Goal: Task Accomplishment & Management: Use online tool/utility

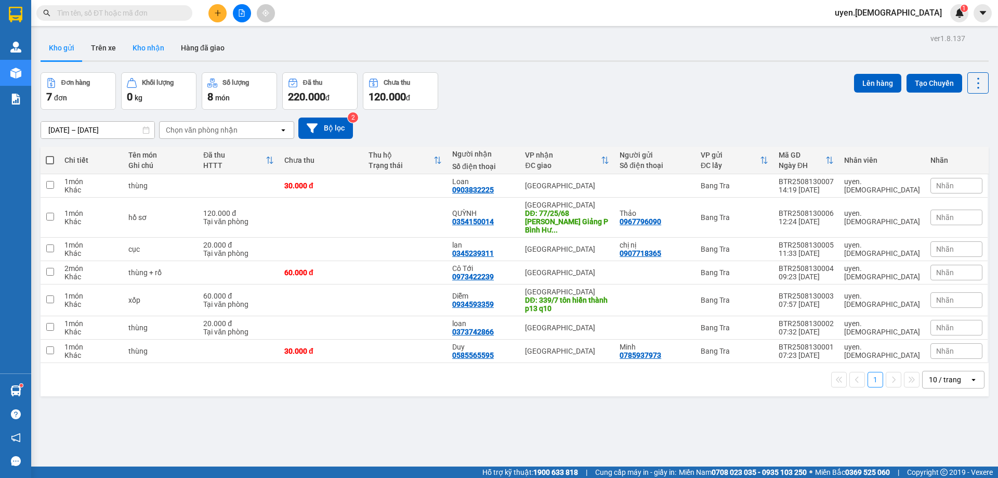
click at [144, 45] on button "Kho nhận" at bounding box center [148, 47] width 48 height 25
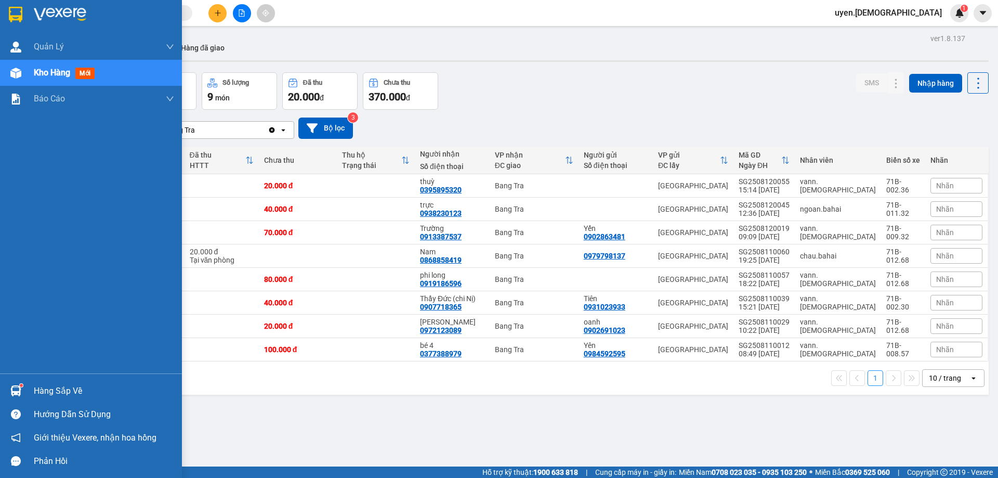
click at [60, 389] on div "Hàng sắp về" at bounding box center [104, 391] width 140 height 16
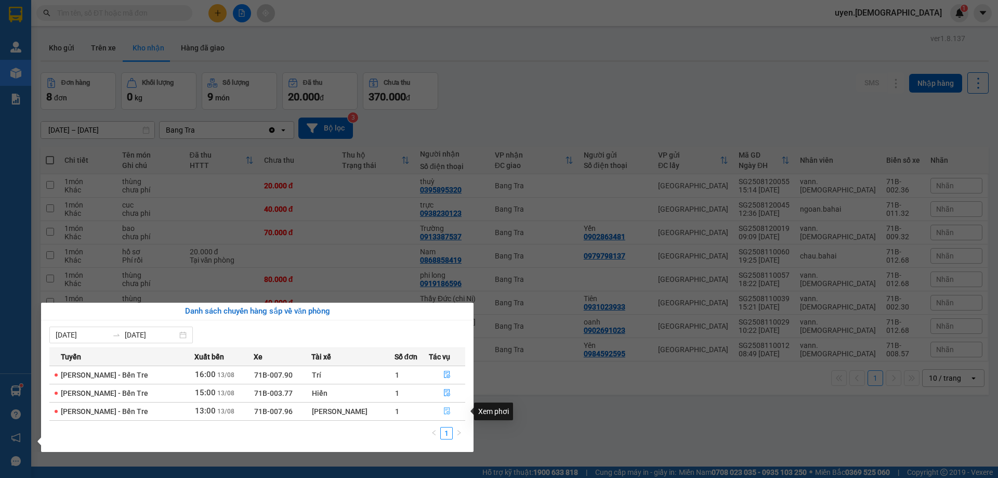
click at [444, 411] on icon "file-done" at bounding box center [446, 410] width 7 height 7
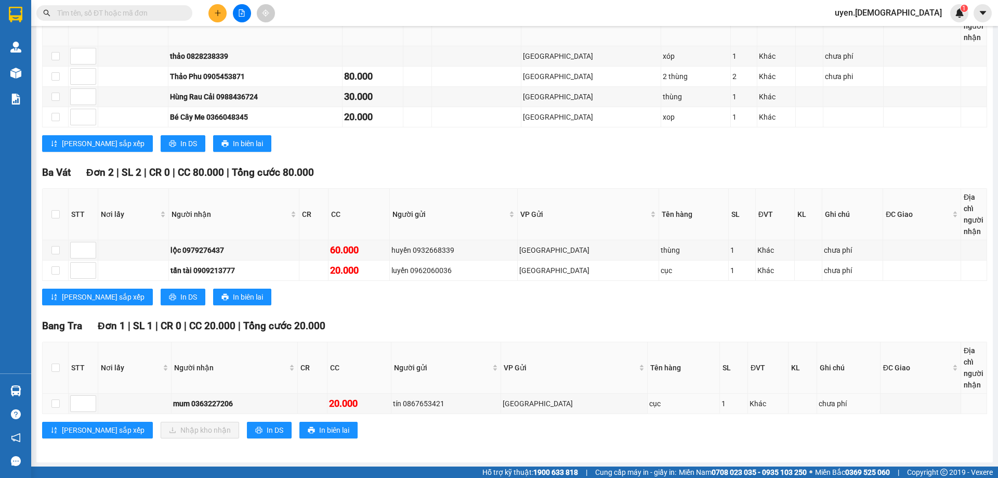
scroll to position [215, 0]
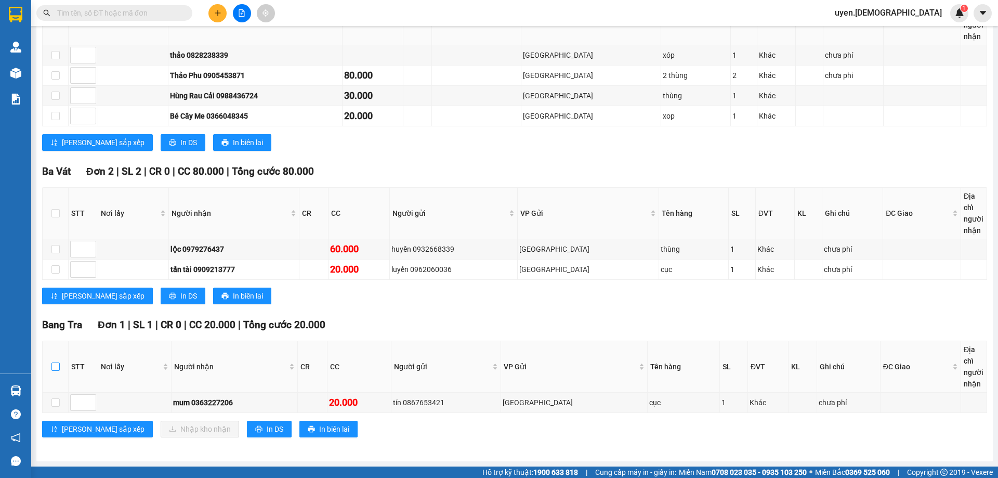
click at [58, 367] on input "checkbox" at bounding box center [55, 366] width 8 height 8
checkbox input "true"
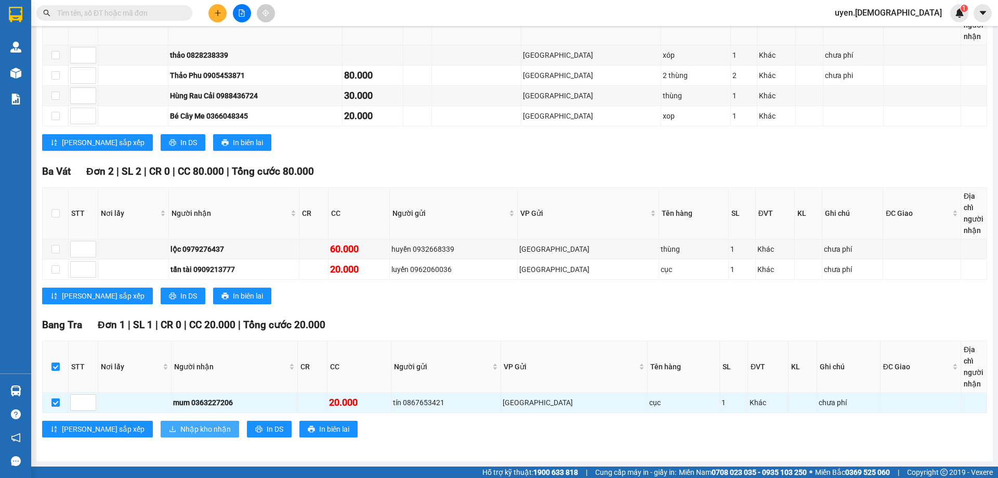
click at [180, 428] on span "Nhập kho nhận" at bounding box center [205, 428] width 50 height 11
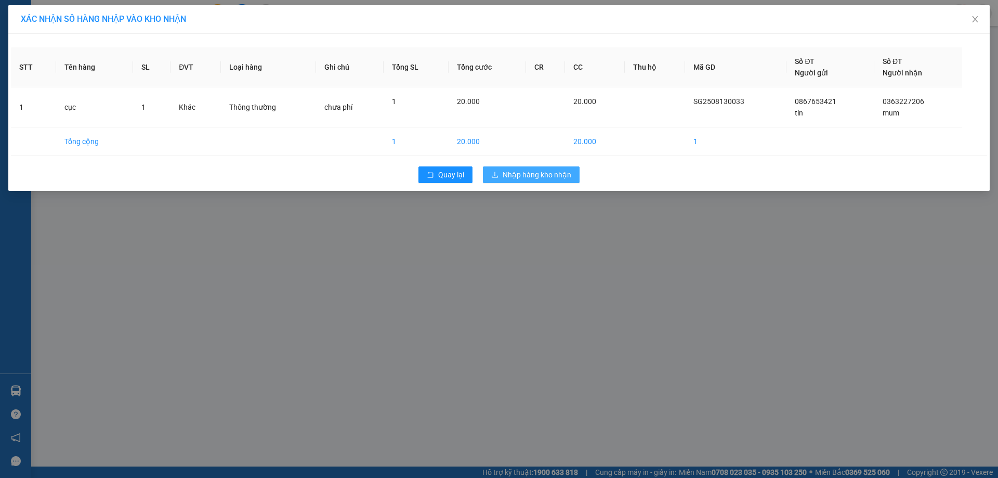
click at [495, 168] on button "Nhập hàng kho nhận" at bounding box center [531, 174] width 97 height 17
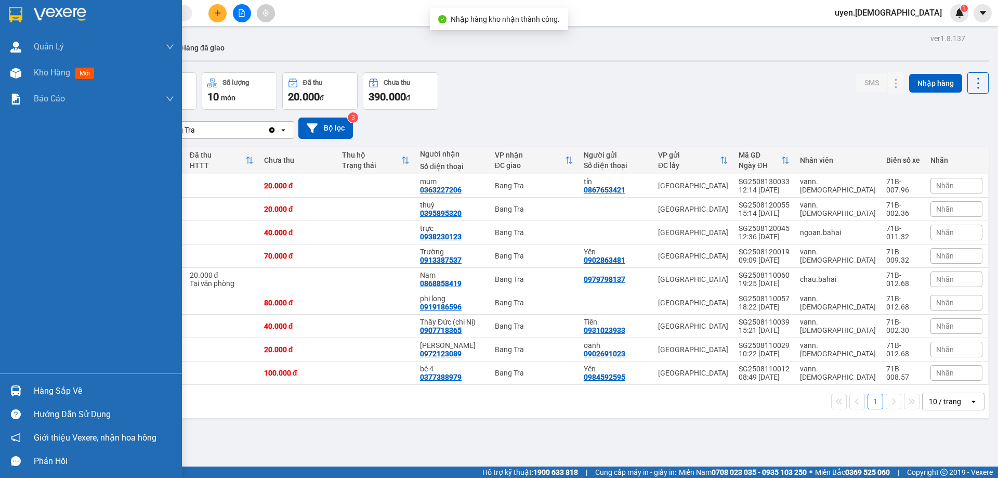
click at [26, 394] on div "Hàng sắp về" at bounding box center [91, 390] width 182 height 23
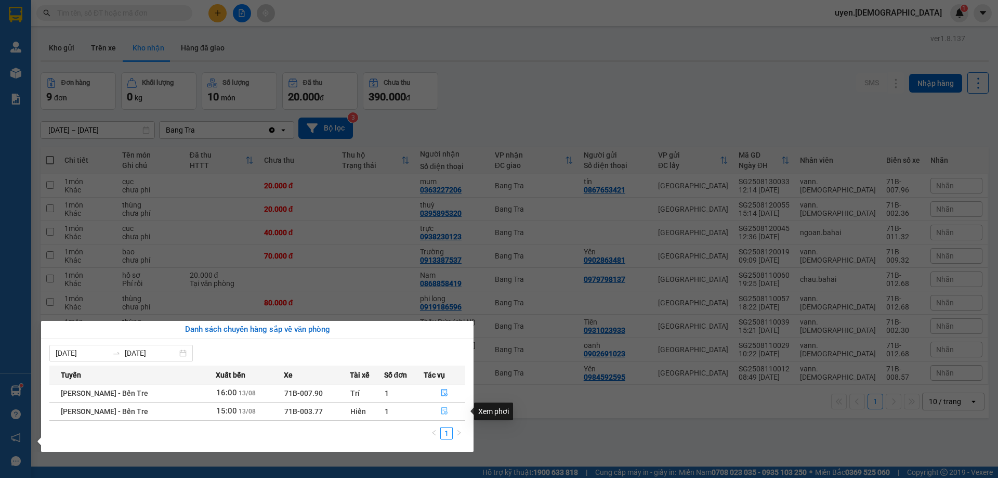
click at [441, 411] on icon "file-done" at bounding box center [444, 410] width 7 height 7
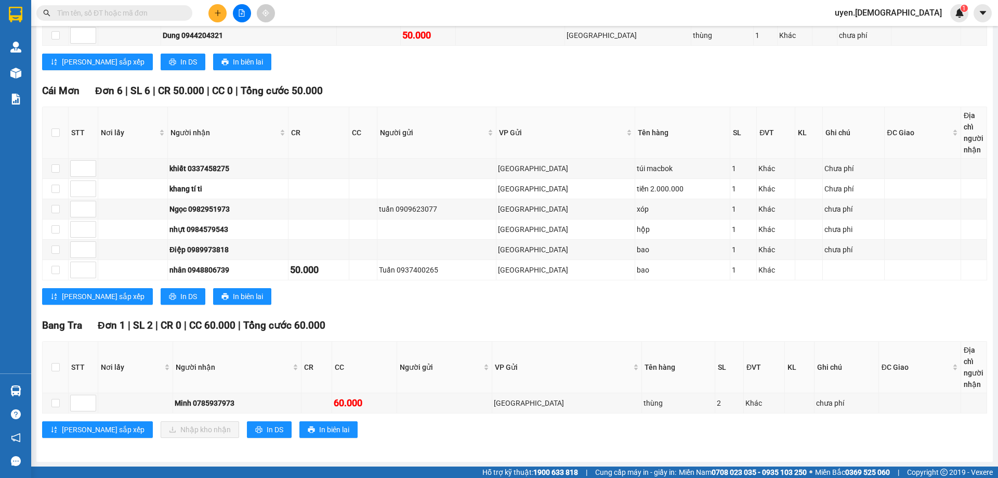
scroll to position [276, 0]
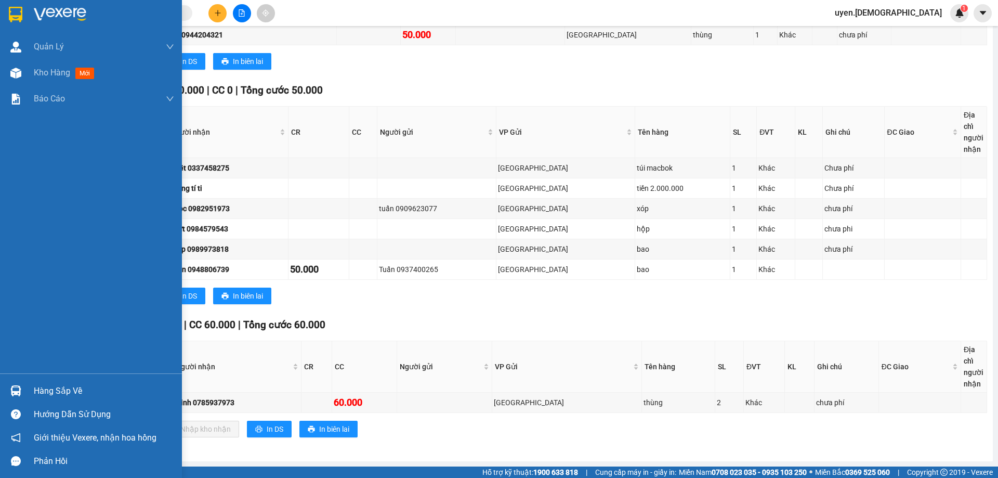
click at [47, 390] on div "Hàng sắp về" at bounding box center [104, 391] width 140 height 16
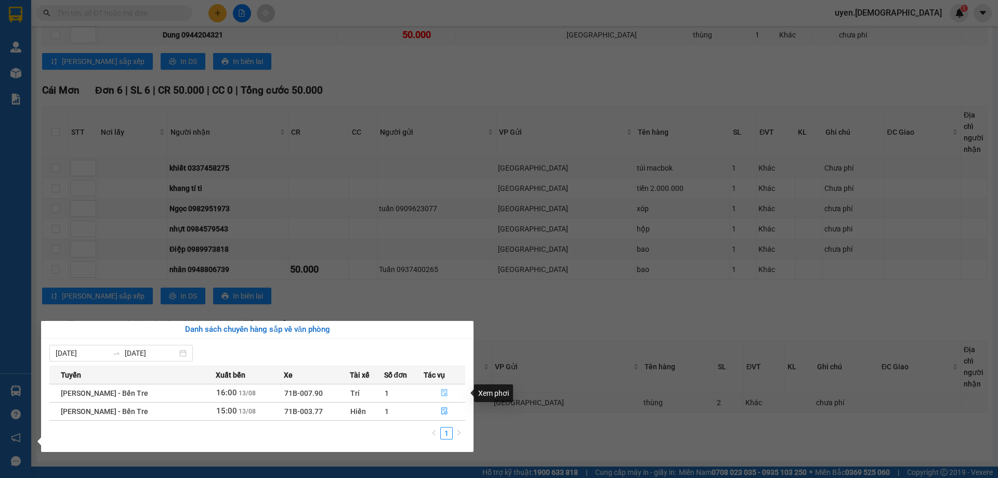
click at [446, 393] on icon "file-done" at bounding box center [444, 392] width 7 height 7
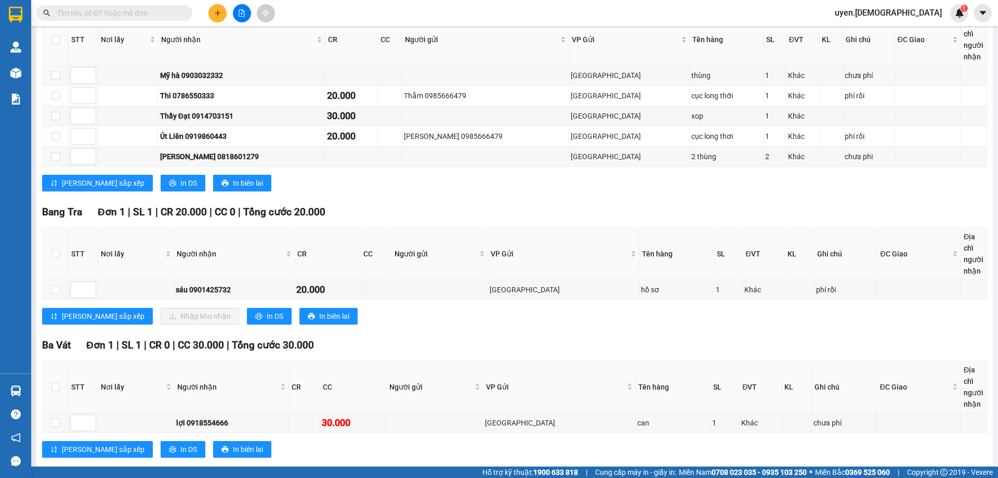
scroll to position [348, 0]
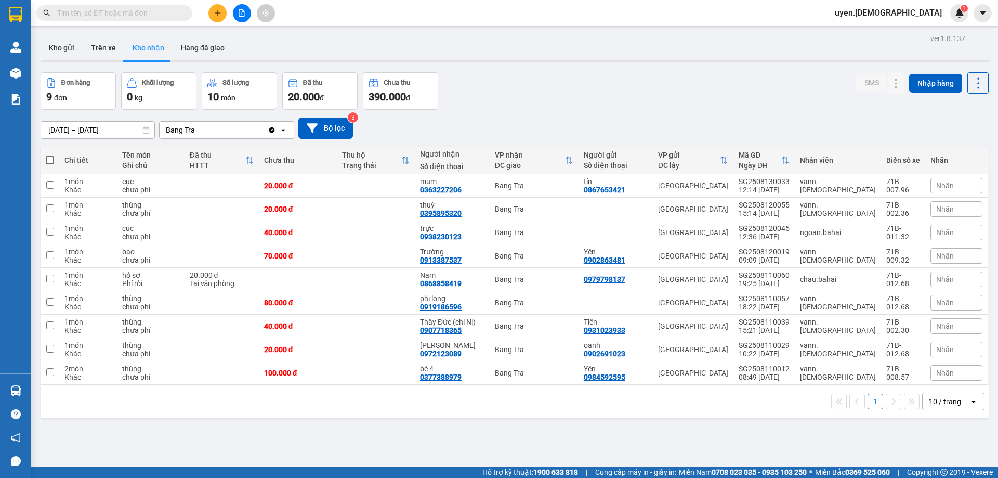
drag, startPoint x: 122, startPoint y: 167, endPoint x: 122, endPoint y: 162, distance: 5.7
click at [64, 50] on button "Kho gửi" at bounding box center [62, 47] width 42 height 25
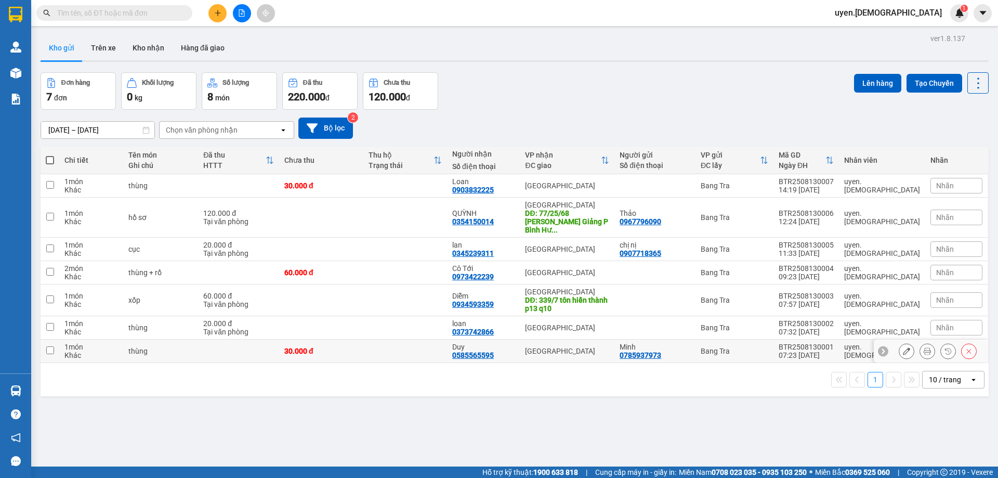
click at [346, 347] on div "30.000 đ" at bounding box center [321, 351] width 74 height 8
checkbox input "true"
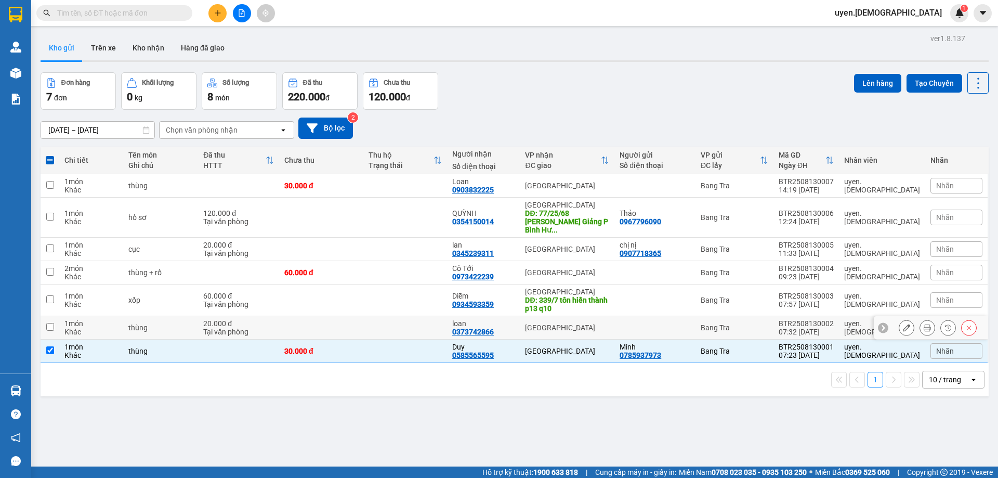
click at [350, 321] on td at bounding box center [321, 327] width 84 height 23
checkbox input "true"
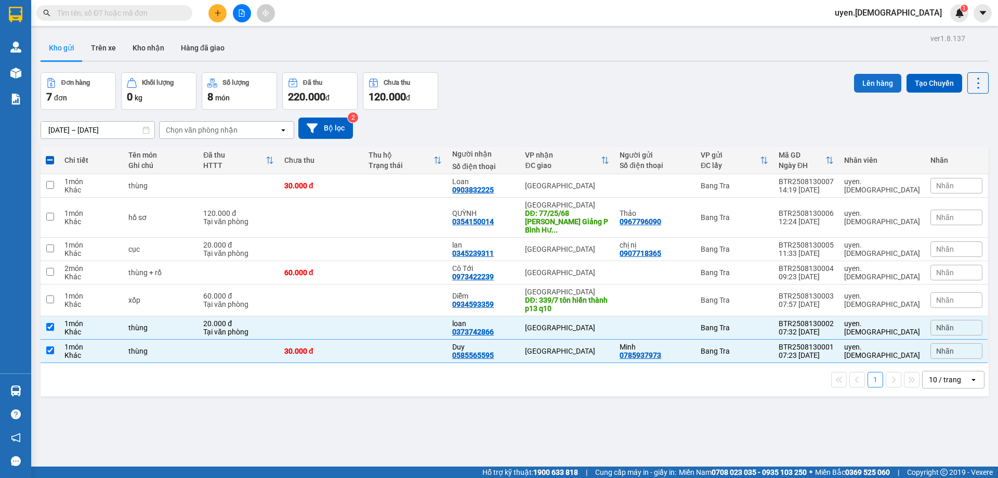
click at [874, 80] on button "Lên hàng" at bounding box center [877, 83] width 47 height 19
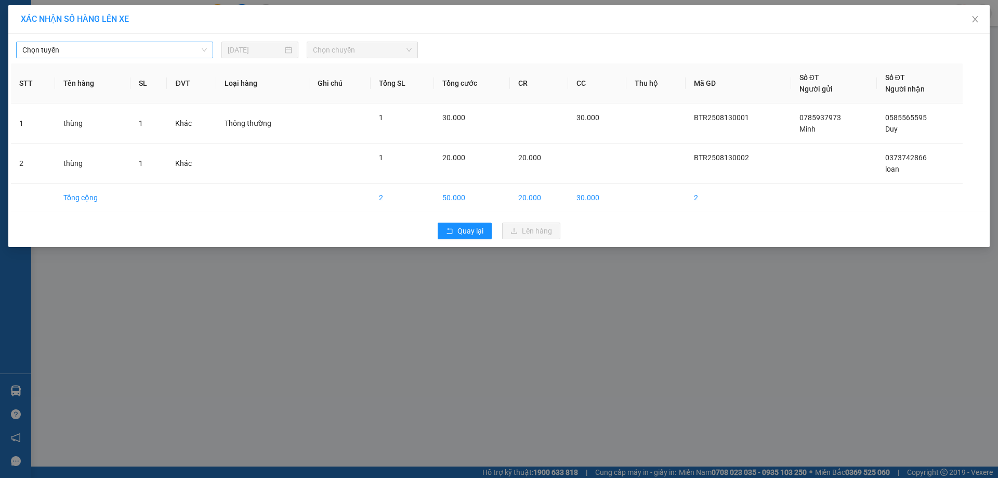
click at [42, 47] on span "Chọn tuyến" at bounding box center [114, 50] width 185 height 16
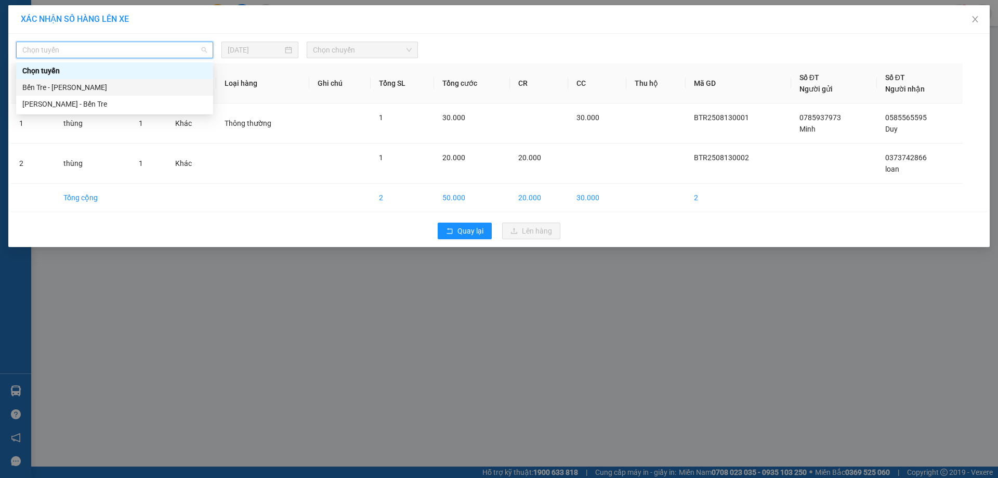
click at [59, 90] on div "Bến Tre - [PERSON_NAME]" at bounding box center [114, 87] width 185 height 11
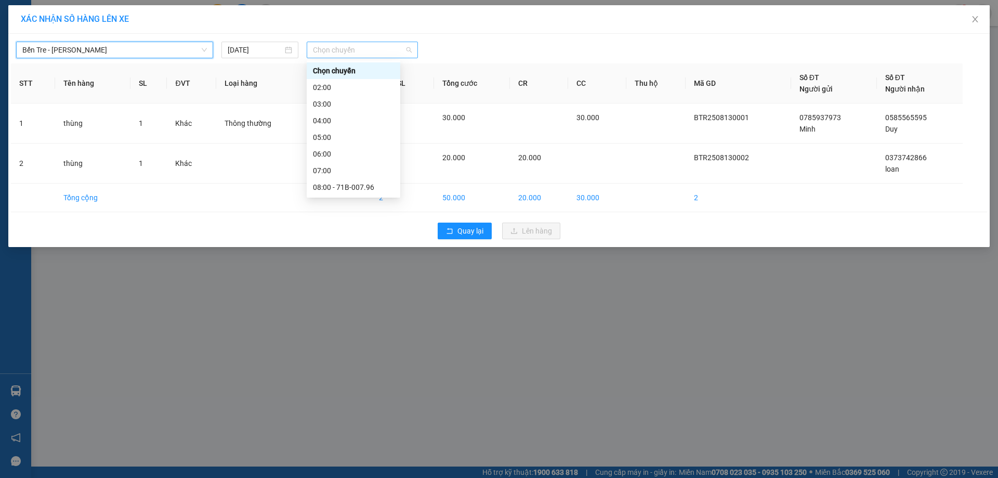
drag, startPoint x: 356, startPoint y: 50, endPoint x: 354, endPoint y: 58, distance: 8.4
click at [354, 50] on span "Chọn chuyến" at bounding box center [362, 50] width 99 height 16
click at [340, 186] on div "08:00 - 71B-007.96" at bounding box center [353, 186] width 81 height 11
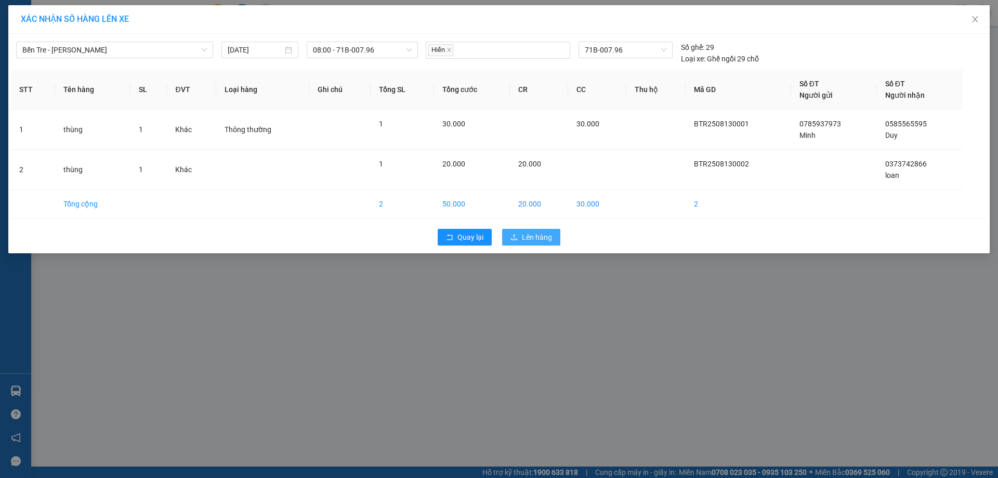
click at [521, 241] on button "Lên hàng" at bounding box center [531, 237] width 58 height 17
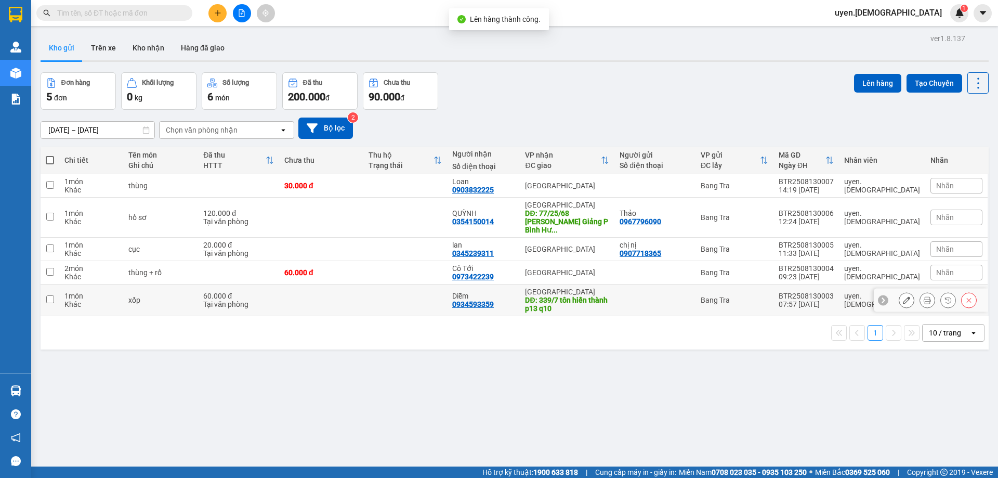
click at [423, 285] on td at bounding box center [405, 300] width 84 height 32
checkbox input "true"
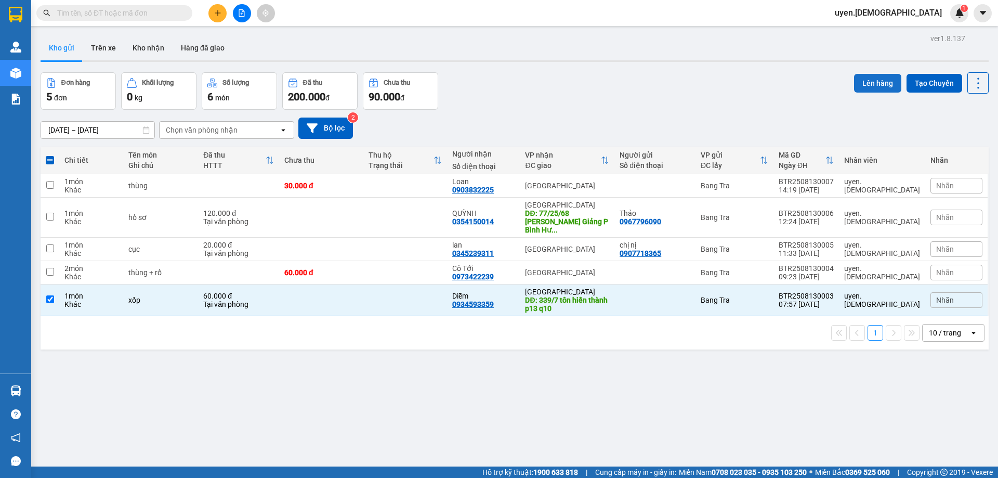
click at [882, 82] on button "Lên hàng" at bounding box center [877, 83] width 47 height 19
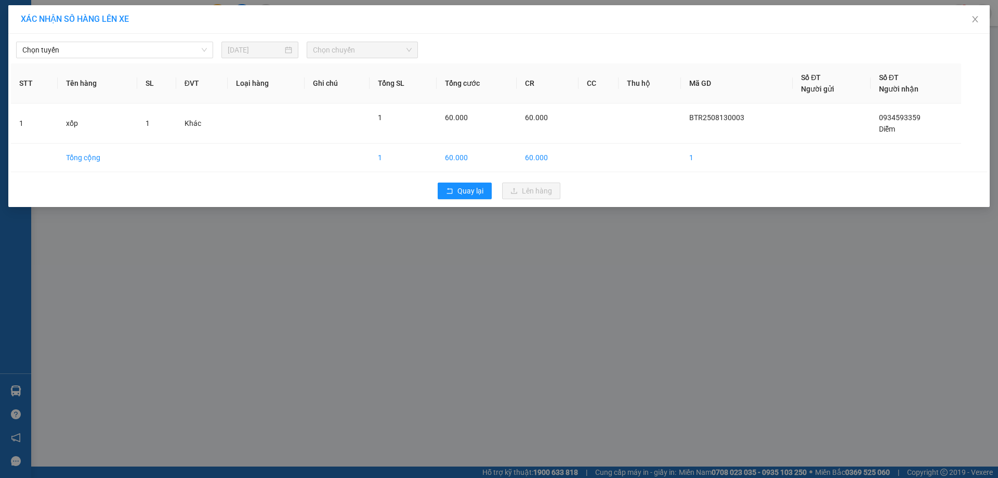
click at [617, 294] on div "XÁC NHẬN SỐ HÀNG LÊN XE Chọn tuyến [DATE] Chọn chuyến STT Tên hàng SL ĐVT Loại …" at bounding box center [499, 239] width 998 height 478
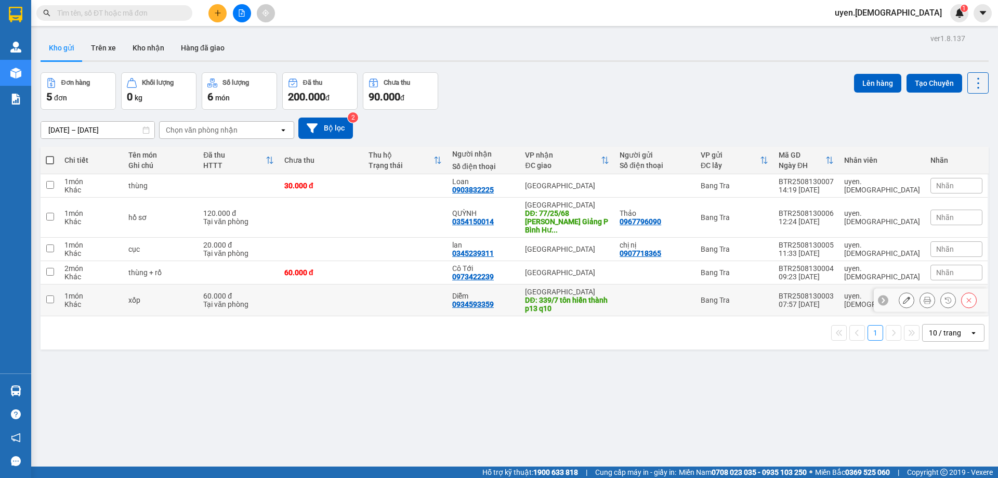
click at [360, 286] on td at bounding box center [321, 300] width 84 height 32
checkbox input "true"
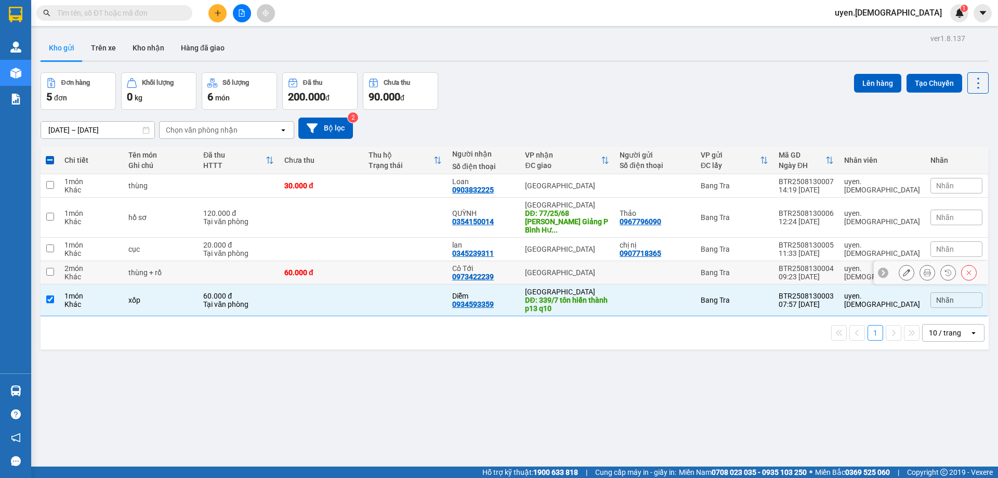
click at [358, 268] on div "60.000 đ" at bounding box center [321, 272] width 74 height 8
checkbox input "true"
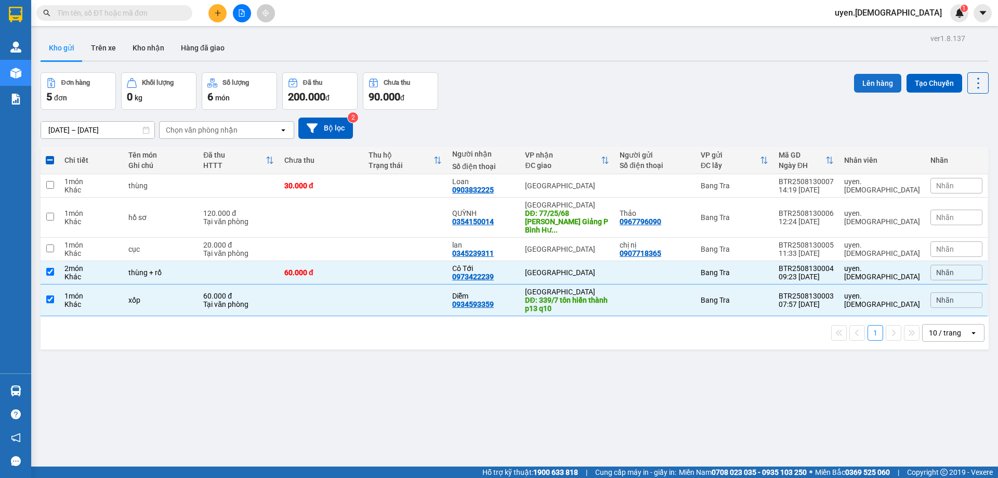
click at [863, 82] on button "Lên hàng" at bounding box center [877, 83] width 47 height 19
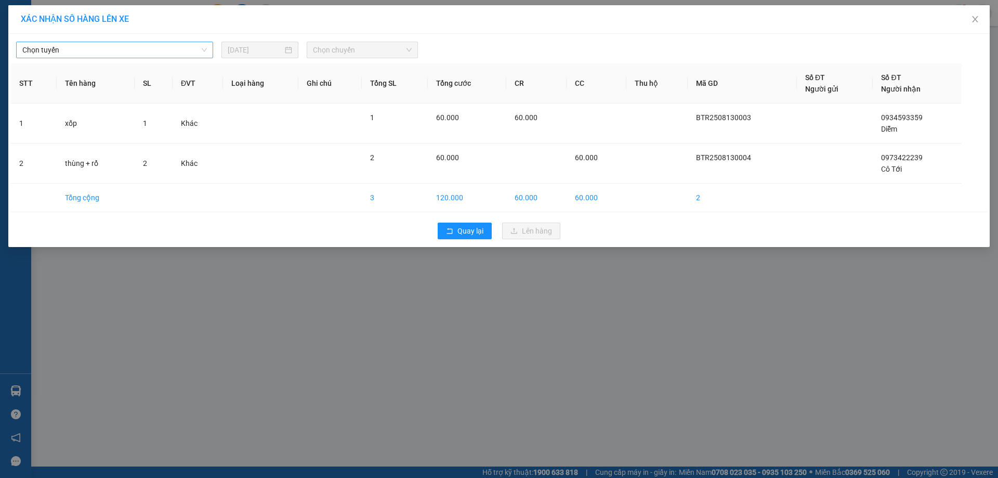
click at [117, 54] on span "Chọn tuyến" at bounding box center [114, 50] width 185 height 16
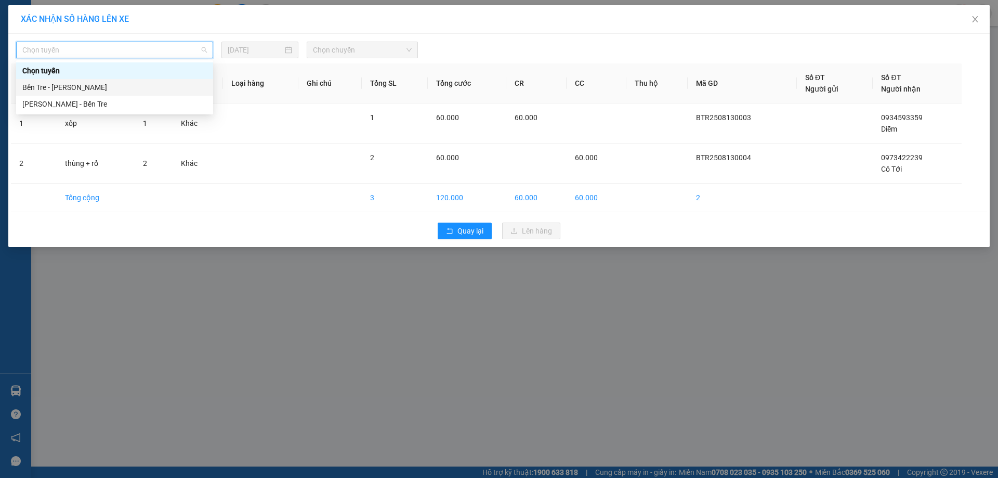
click at [84, 88] on div "Bến Tre - [PERSON_NAME]" at bounding box center [114, 87] width 185 height 11
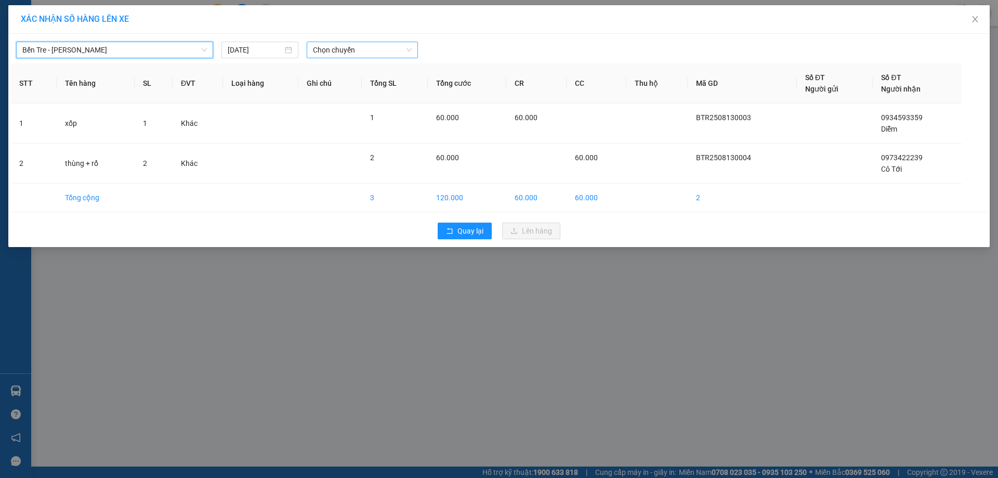
click at [394, 42] on span "Chọn chuyến" at bounding box center [362, 50] width 99 height 16
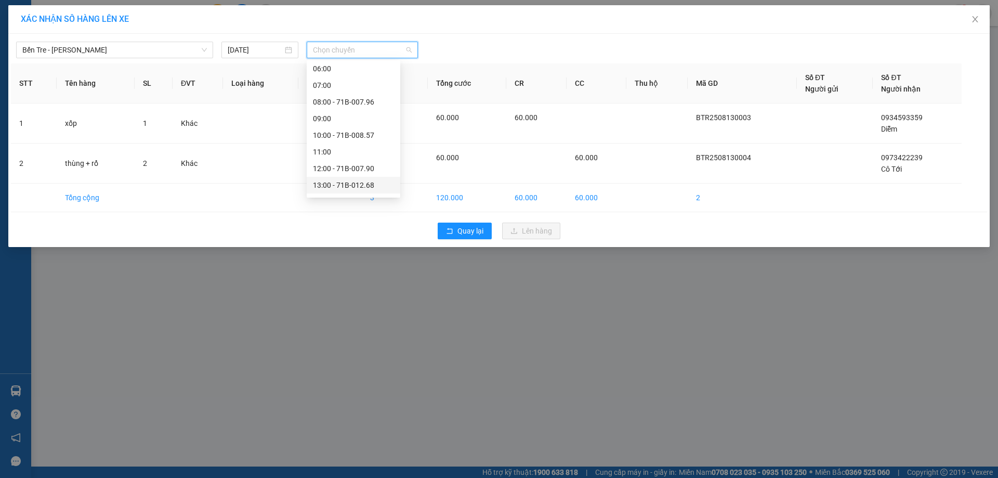
scroll to position [104, 0]
click at [340, 114] on div "10:00 - 71B-008.57" at bounding box center [353, 116] width 81 height 11
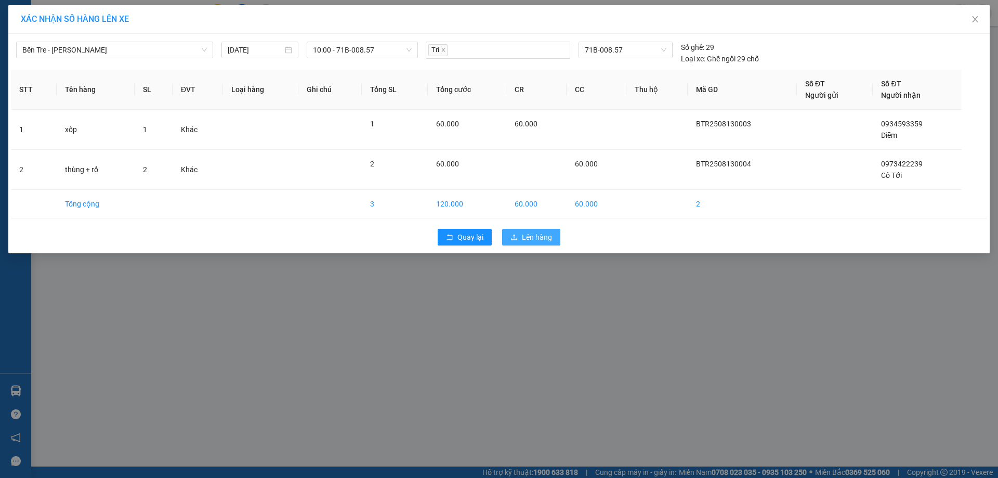
click at [518, 231] on button "Lên hàng" at bounding box center [531, 237] width 58 height 17
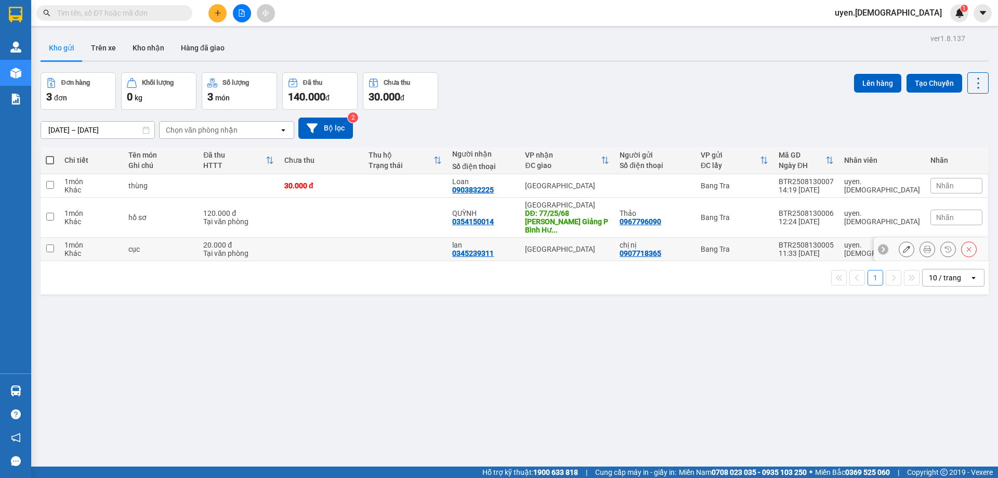
click at [448, 243] on td at bounding box center [405, 249] width 84 height 23
checkbox input "true"
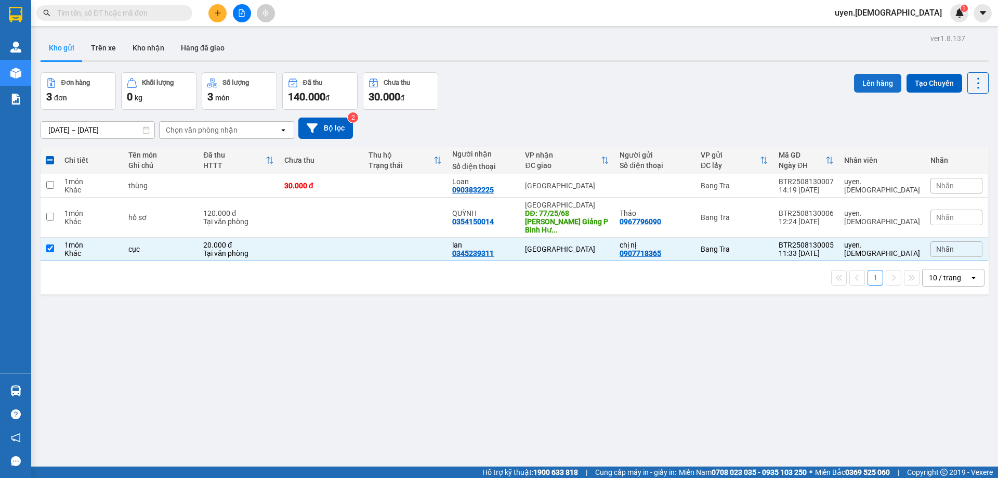
click at [887, 79] on button "Lên hàng" at bounding box center [877, 83] width 47 height 19
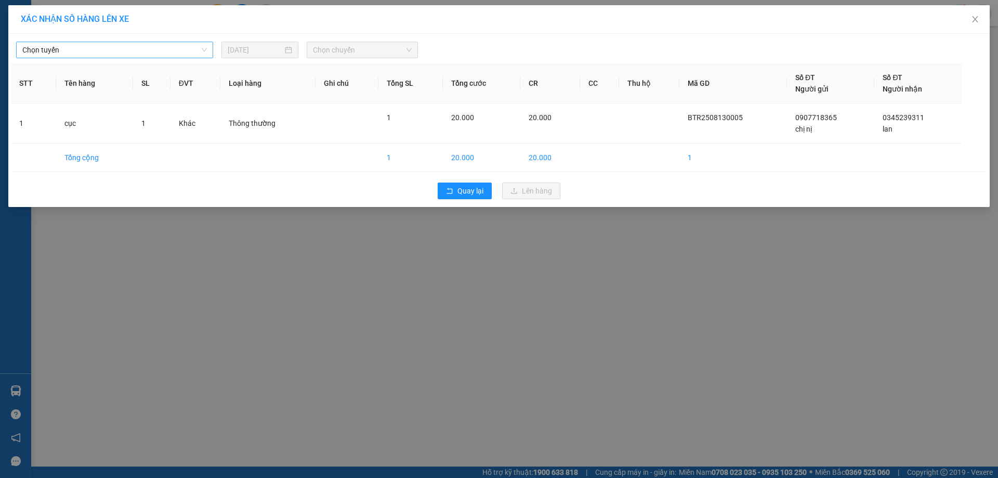
click at [211, 51] on div "Chọn tuyến" at bounding box center [114, 50] width 197 height 17
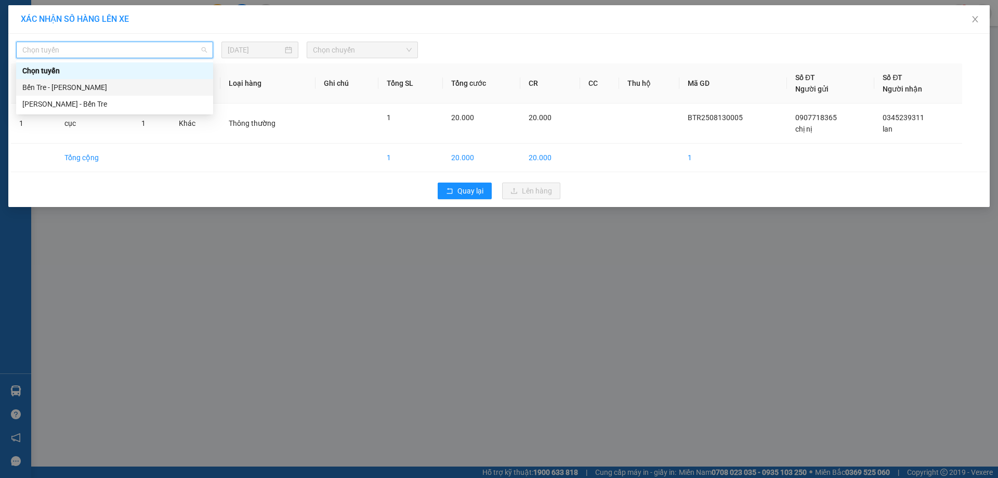
click at [112, 88] on div "Bến Tre - [PERSON_NAME]" at bounding box center [114, 87] width 185 height 11
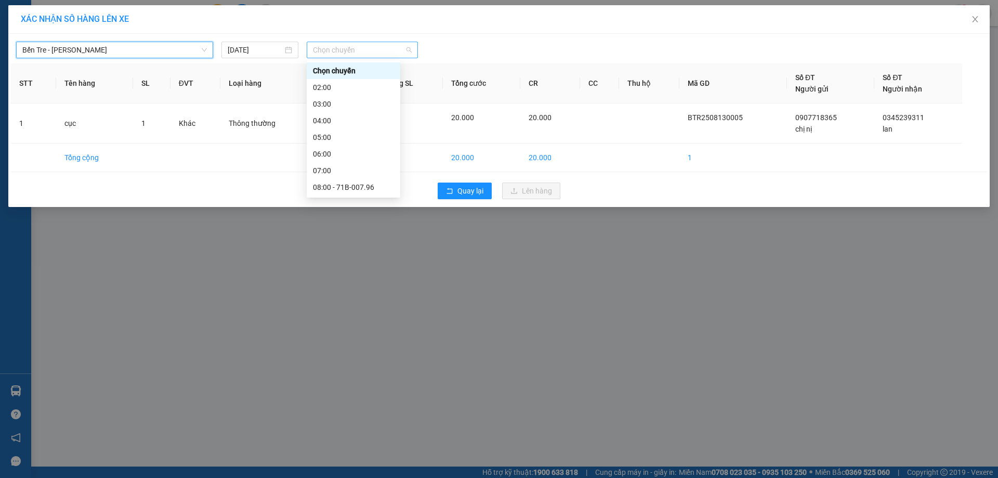
click at [322, 48] on span "Chọn chuyến" at bounding box center [362, 50] width 99 height 16
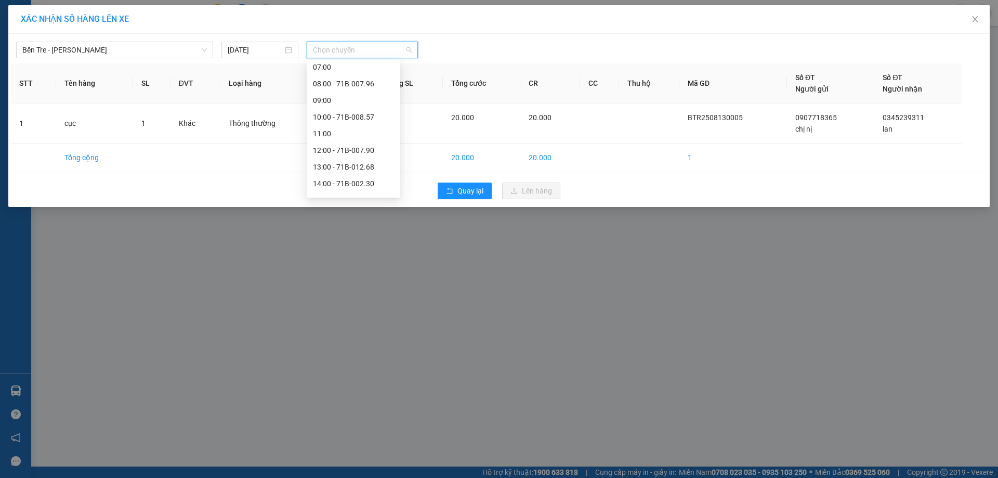
scroll to position [104, 0]
click at [324, 151] on div "12:00 - 71B-007.90" at bounding box center [353, 149] width 81 height 11
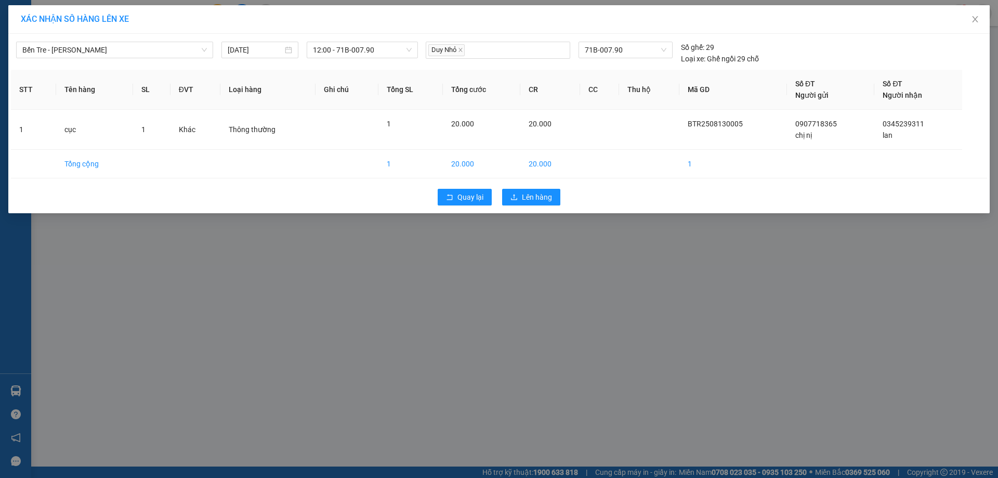
click at [509, 186] on div "Quay lại Lên hàng" at bounding box center [499, 196] width 976 height 27
click at [509, 189] on button "Lên hàng" at bounding box center [531, 197] width 58 height 17
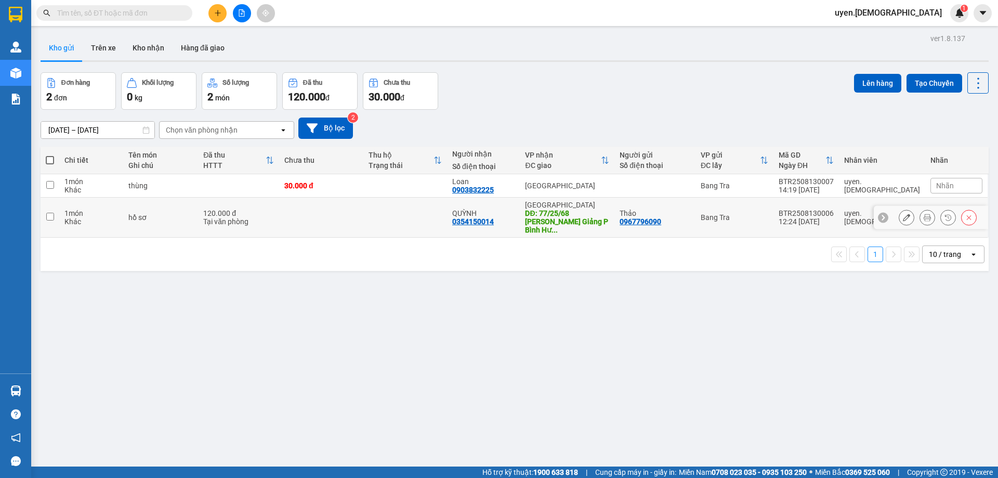
click at [448, 216] on td at bounding box center [405, 218] width 84 height 40
checkbox input "true"
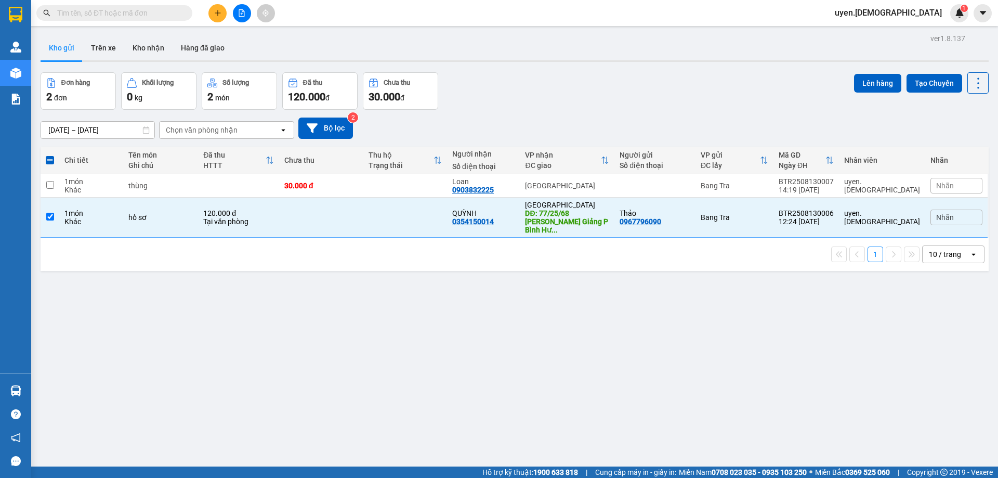
click at [871, 93] on div "Lên hàng Tạo Chuyến" at bounding box center [921, 82] width 135 height 21
click at [868, 84] on button "Lên hàng" at bounding box center [877, 83] width 47 height 19
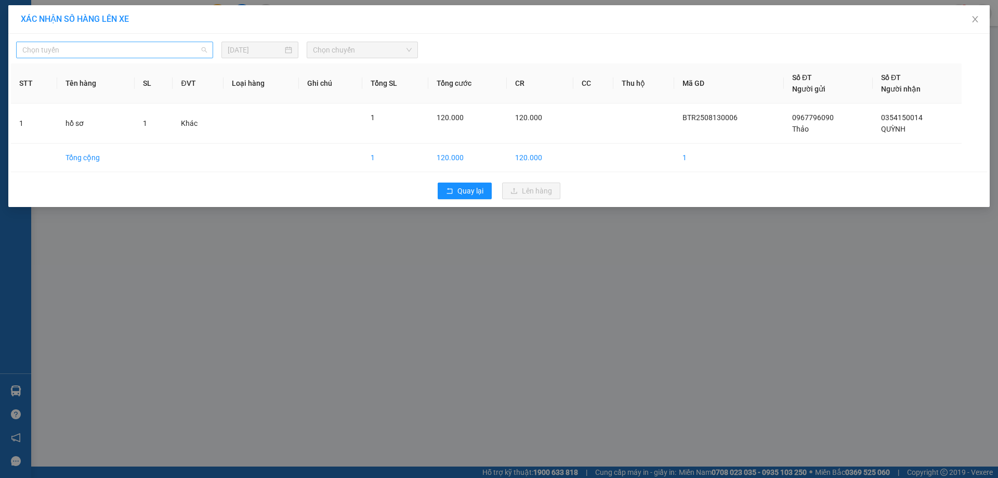
click at [117, 50] on span "Chọn tuyến" at bounding box center [114, 50] width 185 height 16
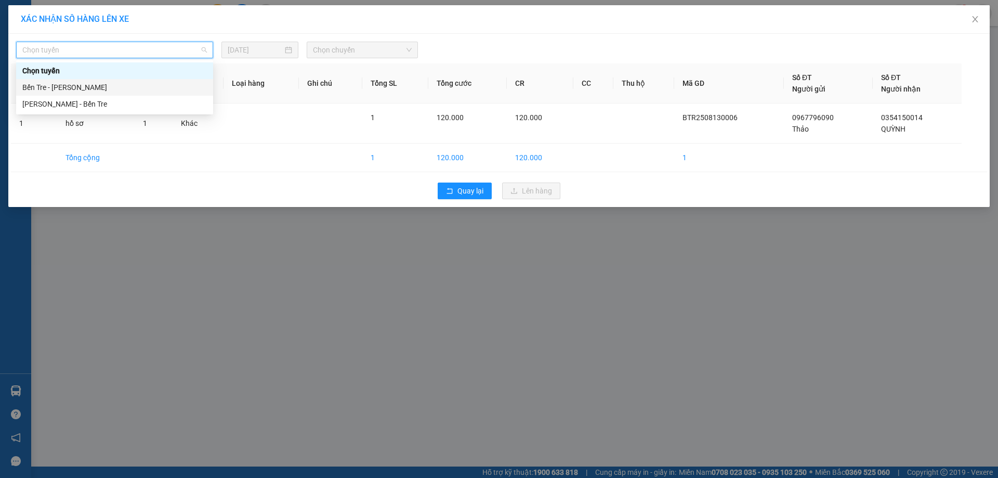
click at [113, 85] on div "Bến Tre - [PERSON_NAME]" at bounding box center [114, 87] width 185 height 11
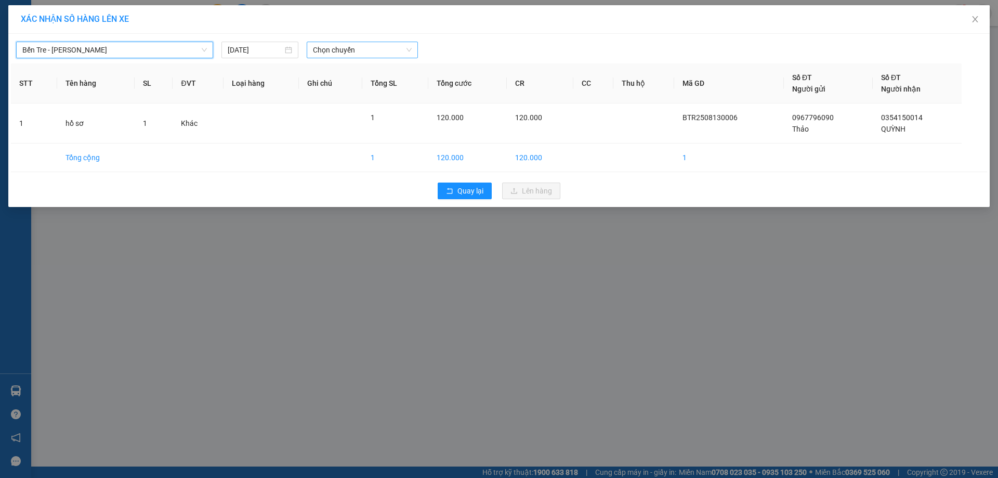
click at [331, 51] on span "Chọn chuyến" at bounding box center [362, 50] width 99 height 16
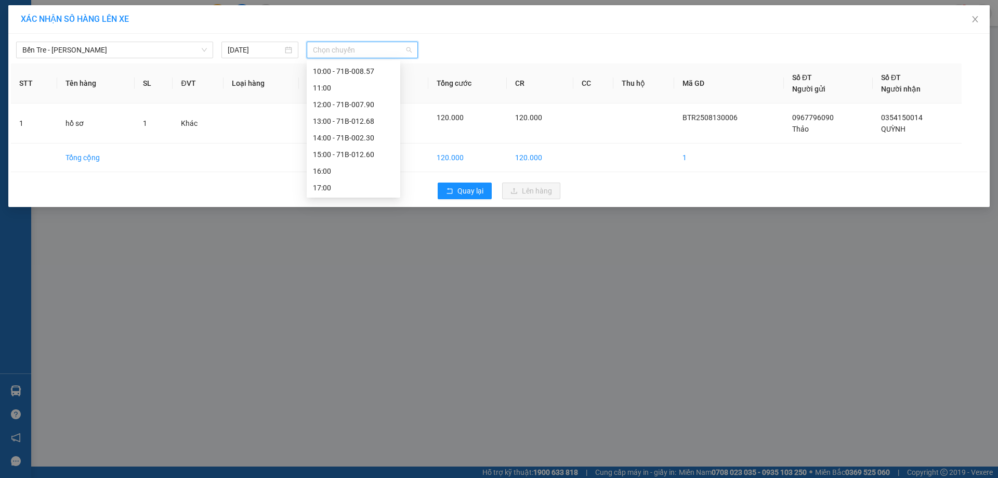
scroll to position [150, 0]
click at [343, 134] on div "14:00 - 71B-002.30" at bounding box center [353, 136] width 81 height 11
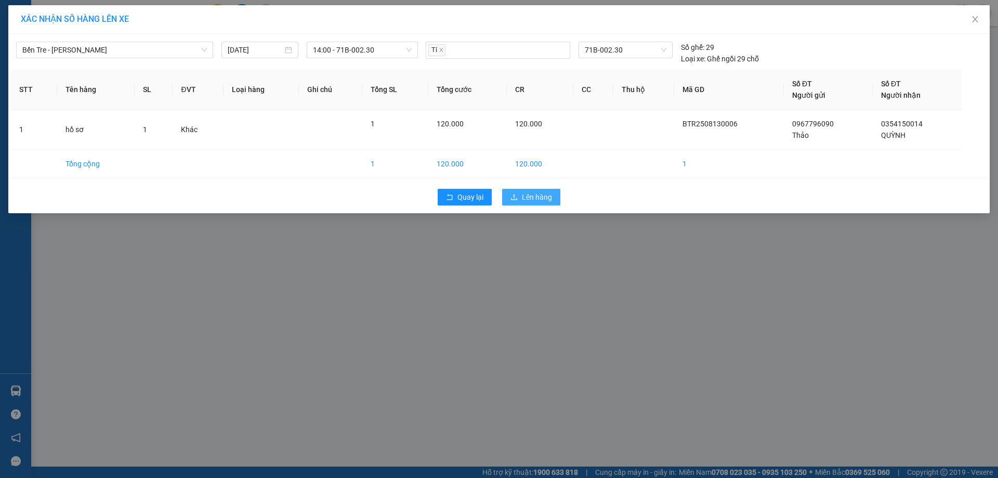
click at [529, 201] on span "Lên hàng" at bounding box center [537, 196] width 30 height 11
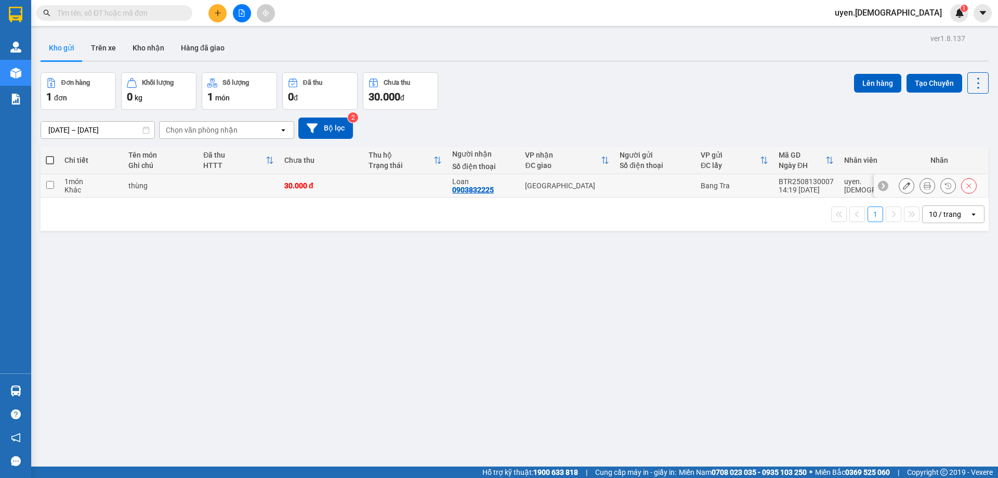
click at [476, 181] on td "Loan 0903832225" at bounding box center [483, 185] width 73 height 23
checkbox input "true"
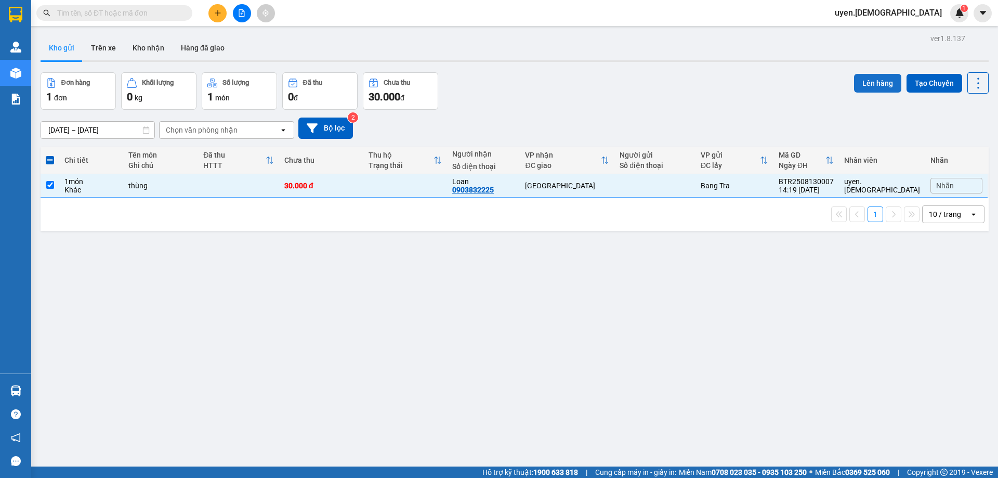
click at [879, 88] on button "Lên hàng" at bounding box center [877, 83] width 47 height 19
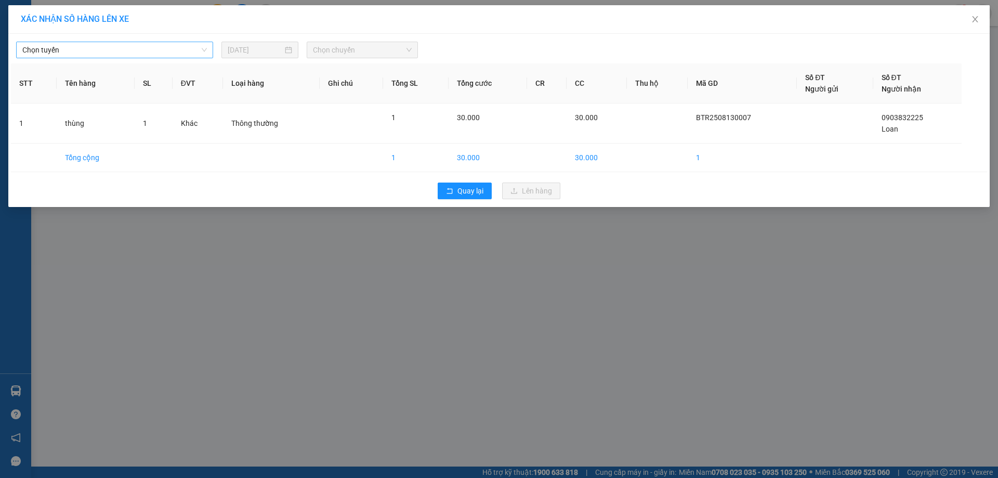
click at [209, 49] on div "Chọn tuyến" at bounding box center [114, 50] width 197 height 17
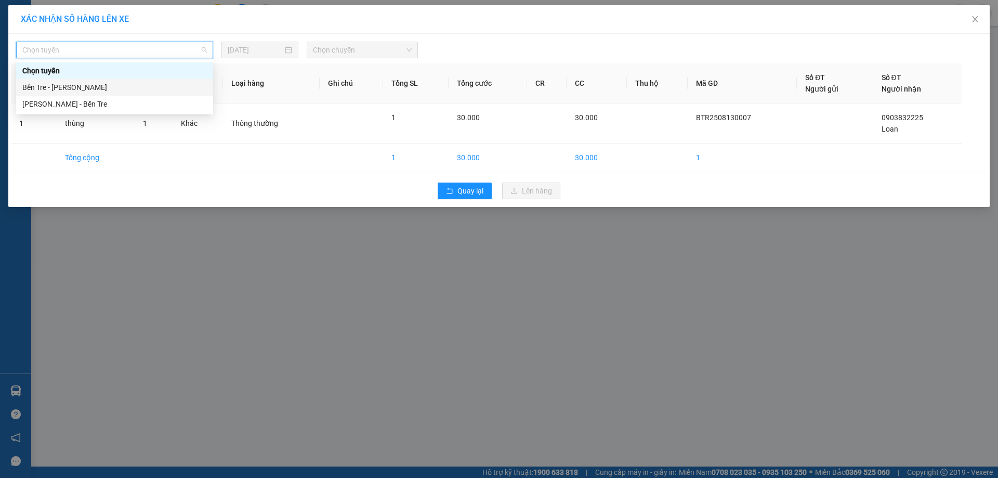
click at [165, 84] on div "Bến Tre - [PERSON_NAME]" at bounding box center [114, 87] width 185 height 11
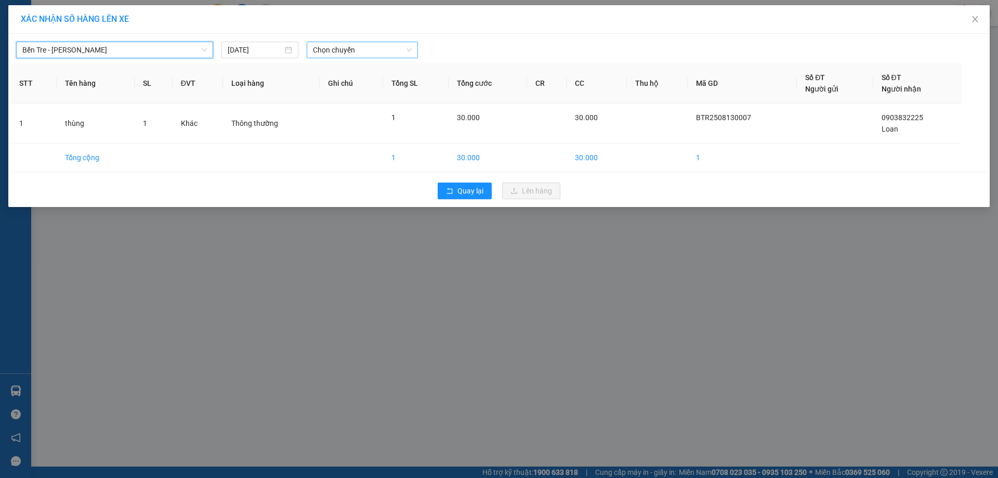
click at [330, 47] on span "Chọn chuyến" at bounding box center [362, 50] width 99 height 16
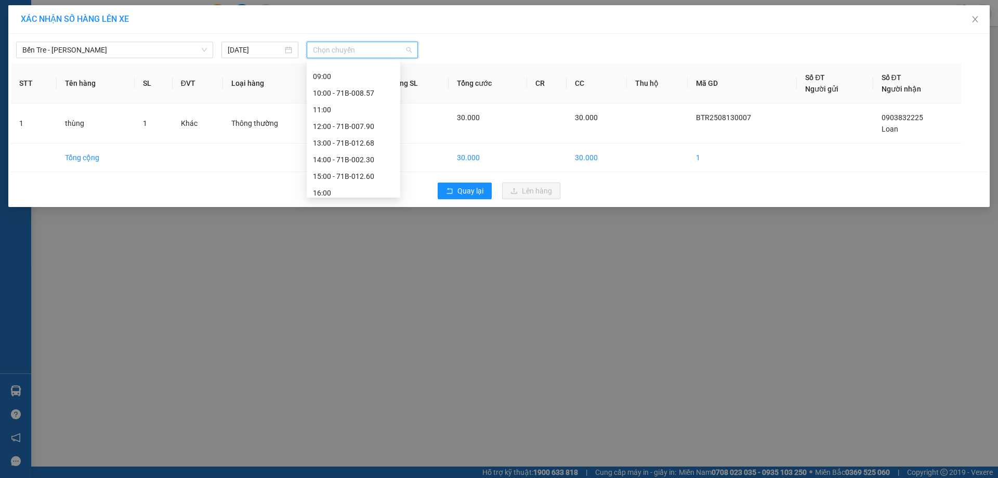
scroll to position [150, 0]
click at [347, 167] on div "16:00" at bounding box center [353, 170] width 81 height 11
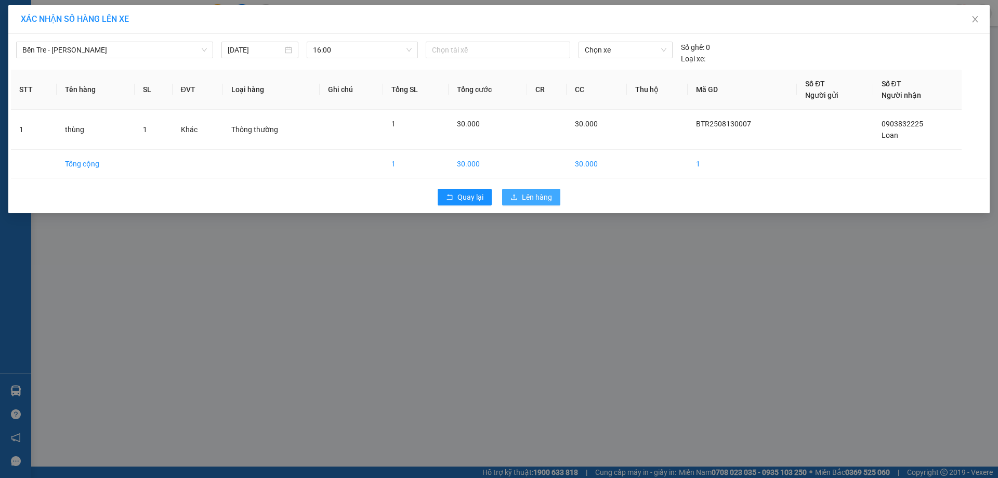
click at [511, 197] on icon "upload" at bounding box center [513, 196] width 7 height 7
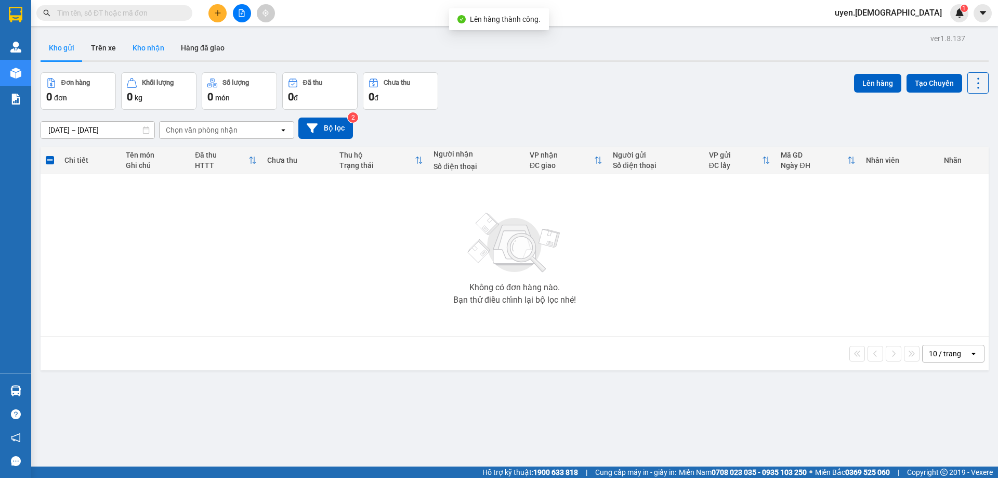
click at [155, 44] on button "Kho nhận" at bounding box center [148, 47] width 48 height 25
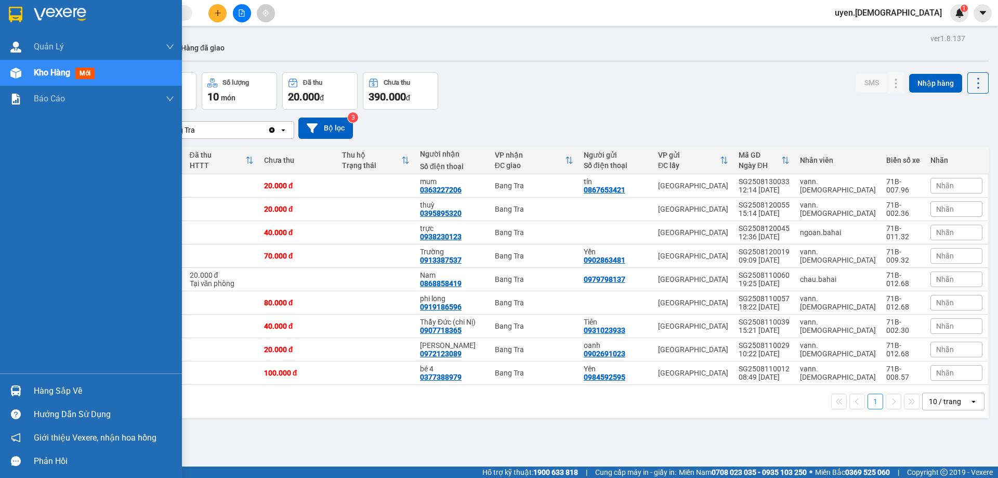
click at [25, 385] on div "Hàng sắp về" at bounding box center [91, 390] width 182 height 23
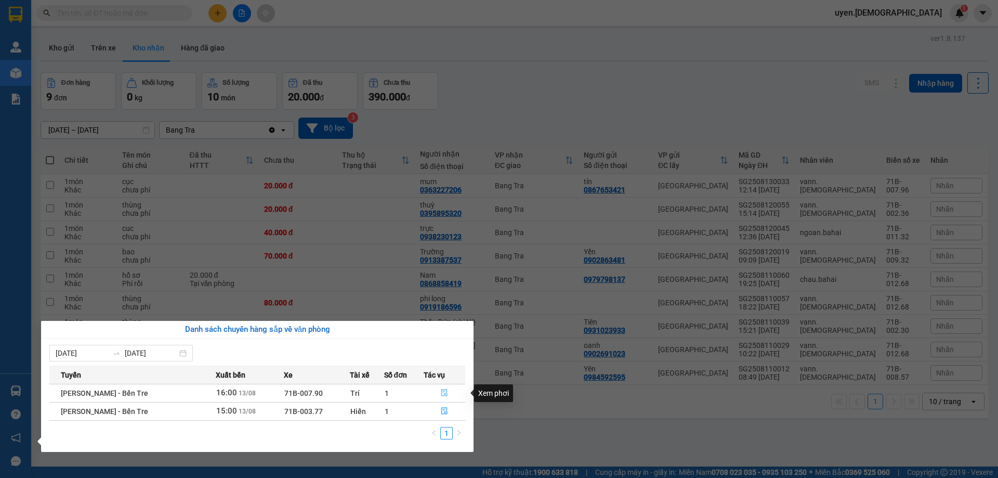
click at [443, 391] on icon "file-done" at bounding box center [444, 392] width 7 height 7
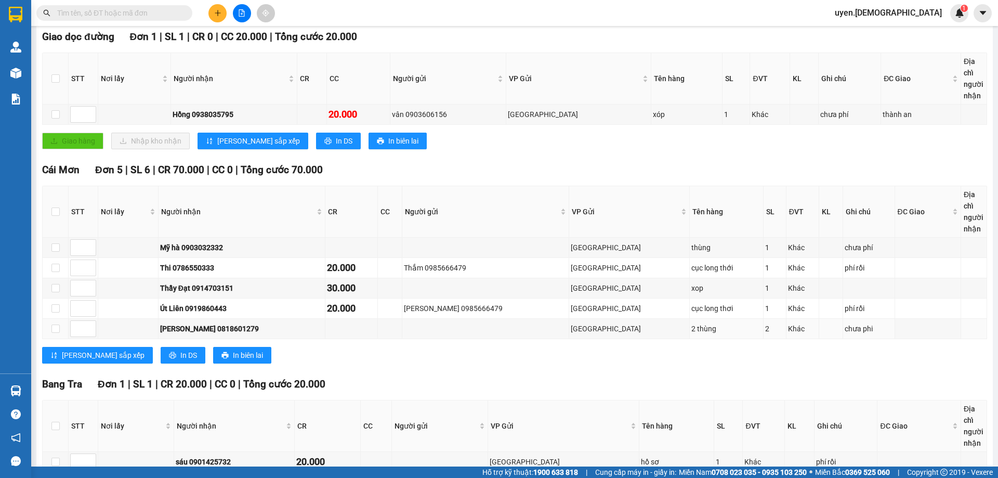
scroll to position [348, 0]
